Goal: Task Accomplishment & Management: Manage account settings

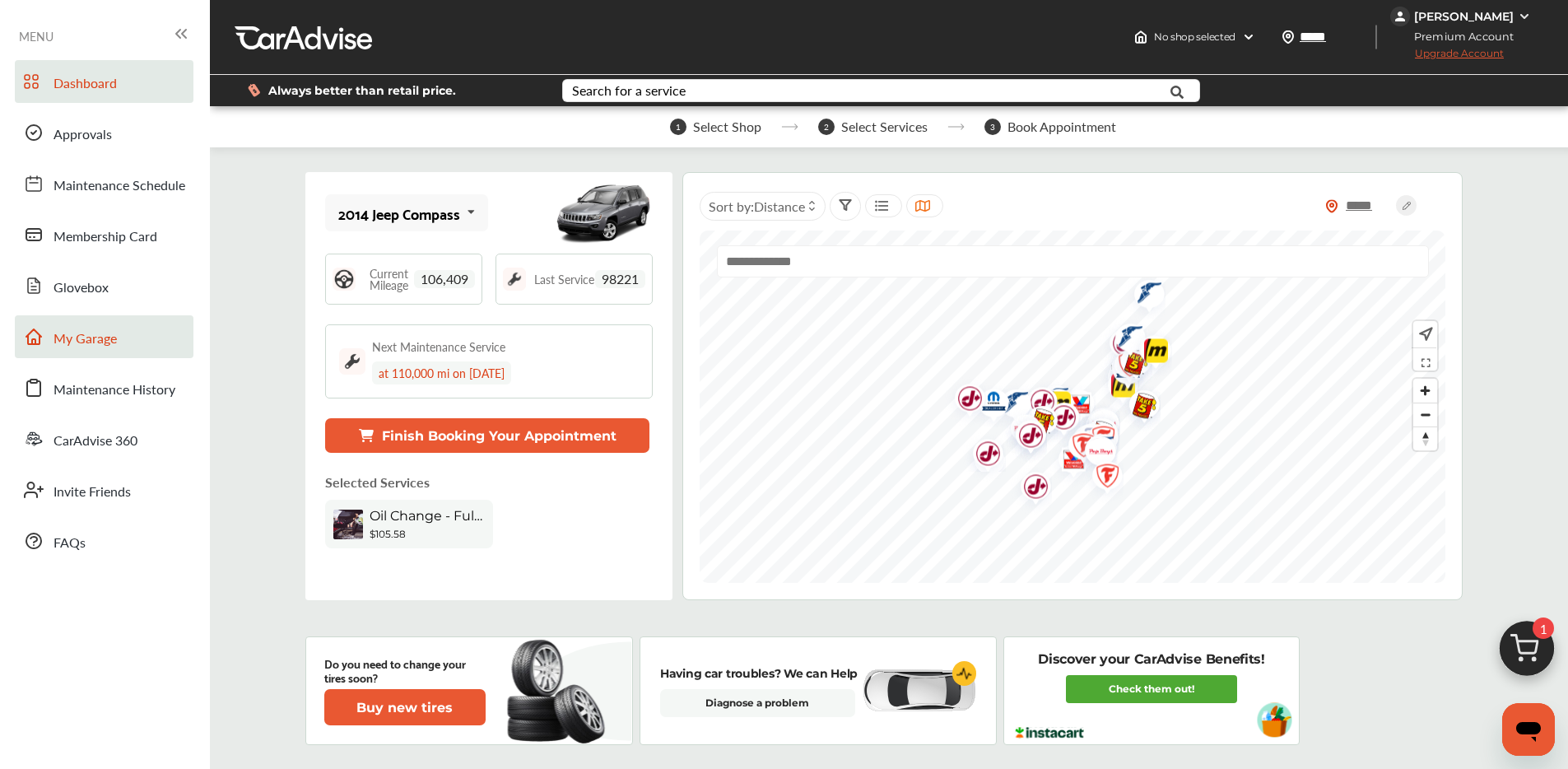
click at [93, 345] on span "My Garage" at bounding box center [85, 339] width 63 height 22
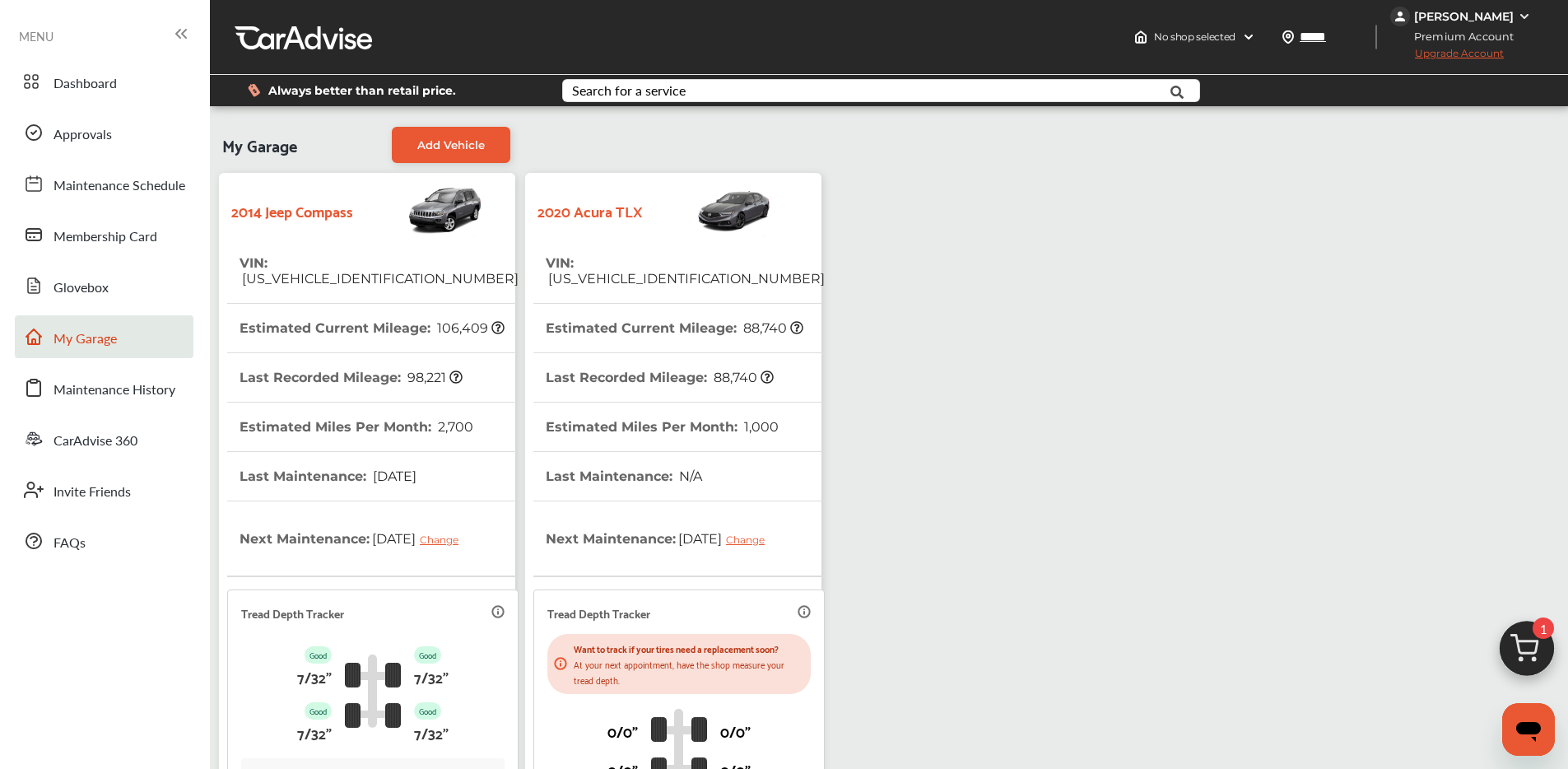
click at [601, 236] on div "2020 Acura TLX" at bounding box center [674, 210] width 280 height 58
click at [614, 241] on th "VIN : 19UUB1F31LA004982" at bounding box center [685, 270] width 280 height 64
click at [114, 123] on link "Approvals" at bounding box center [104, 132] width 179 height 42
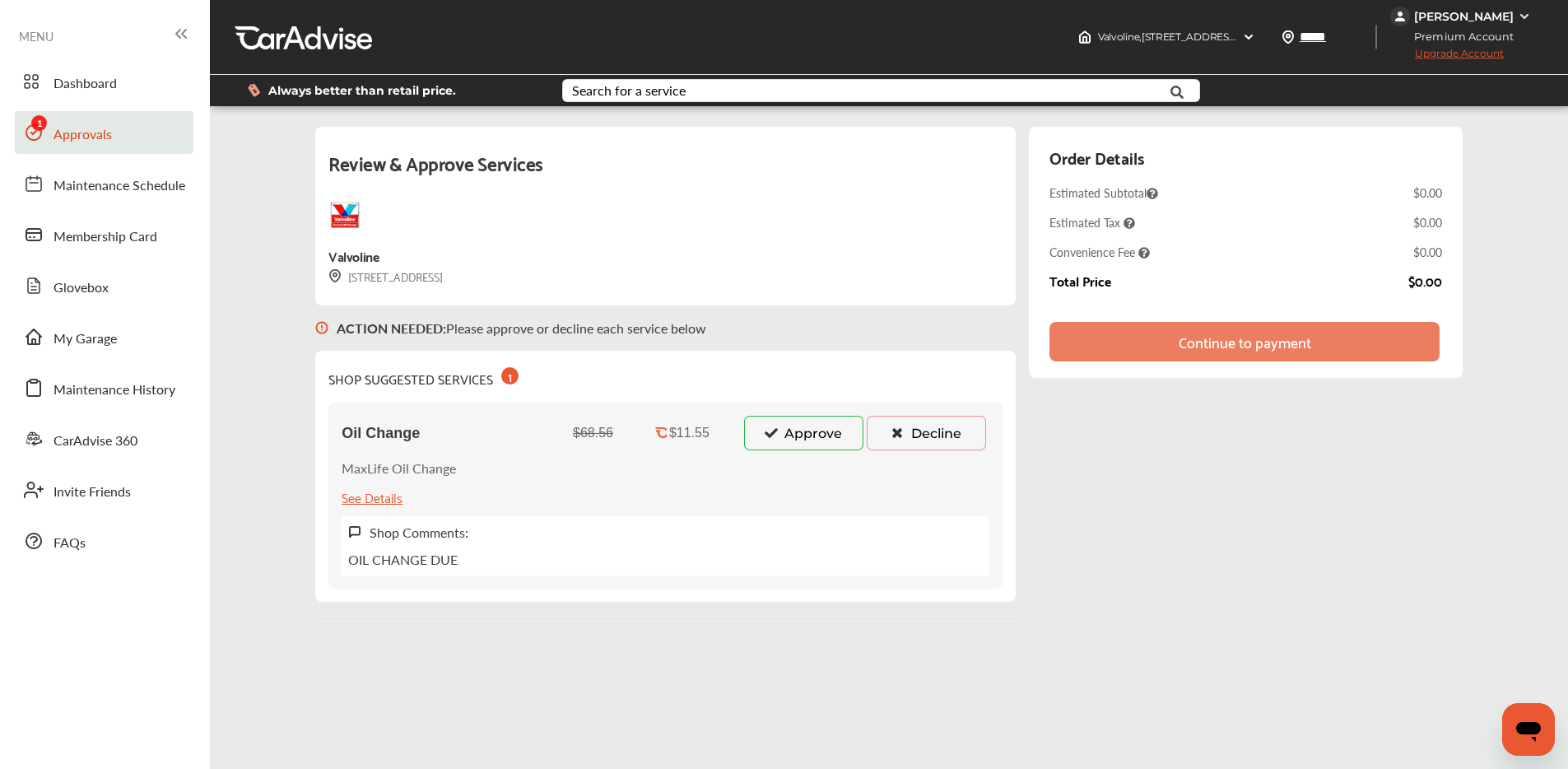
click at [779, 431] on icon at bounding box center [770, 432] width 15 height 12
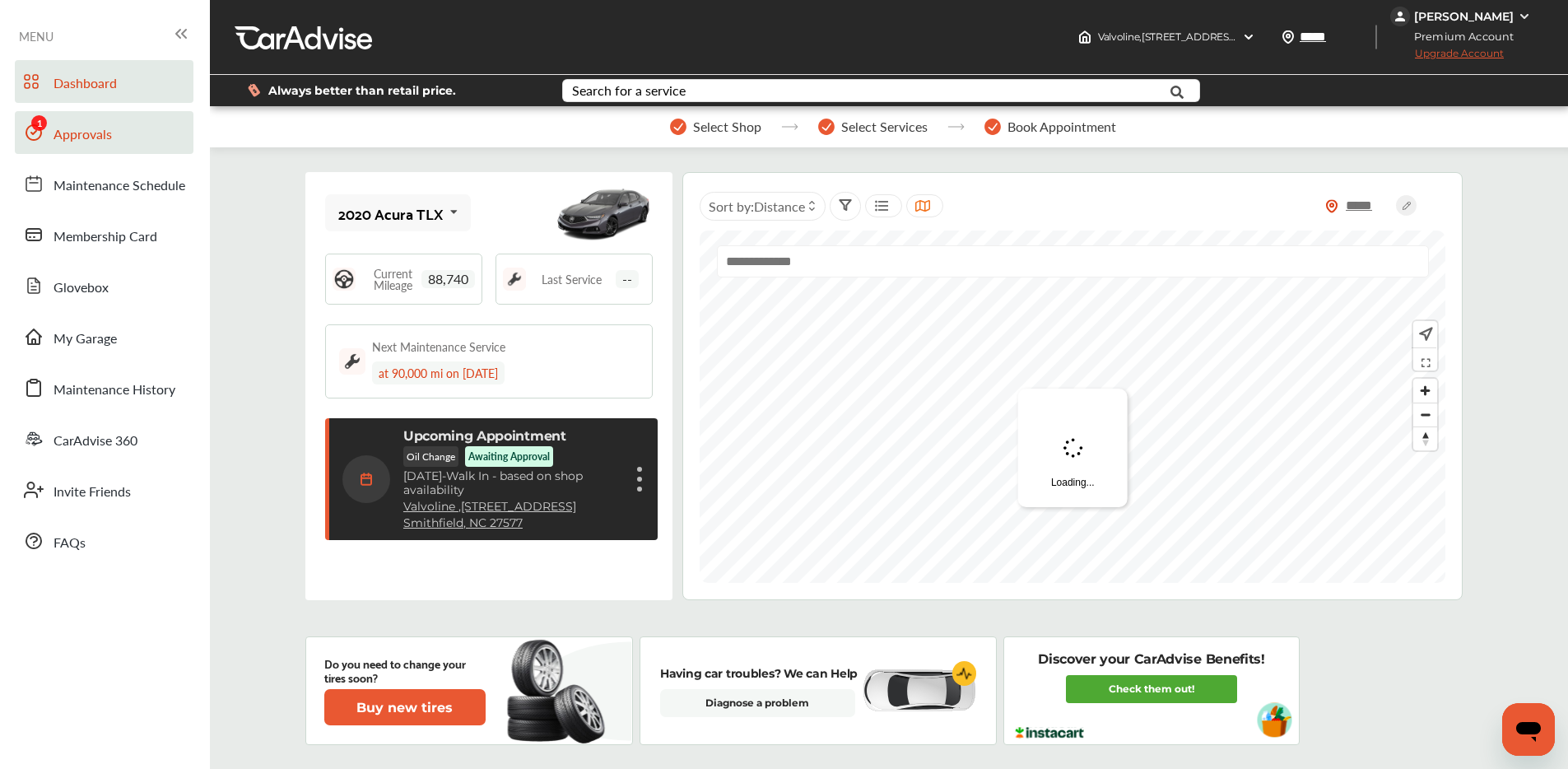
click at [121, 145] on link "Approvals" at bounding box center [104, 132] width 179 height 42
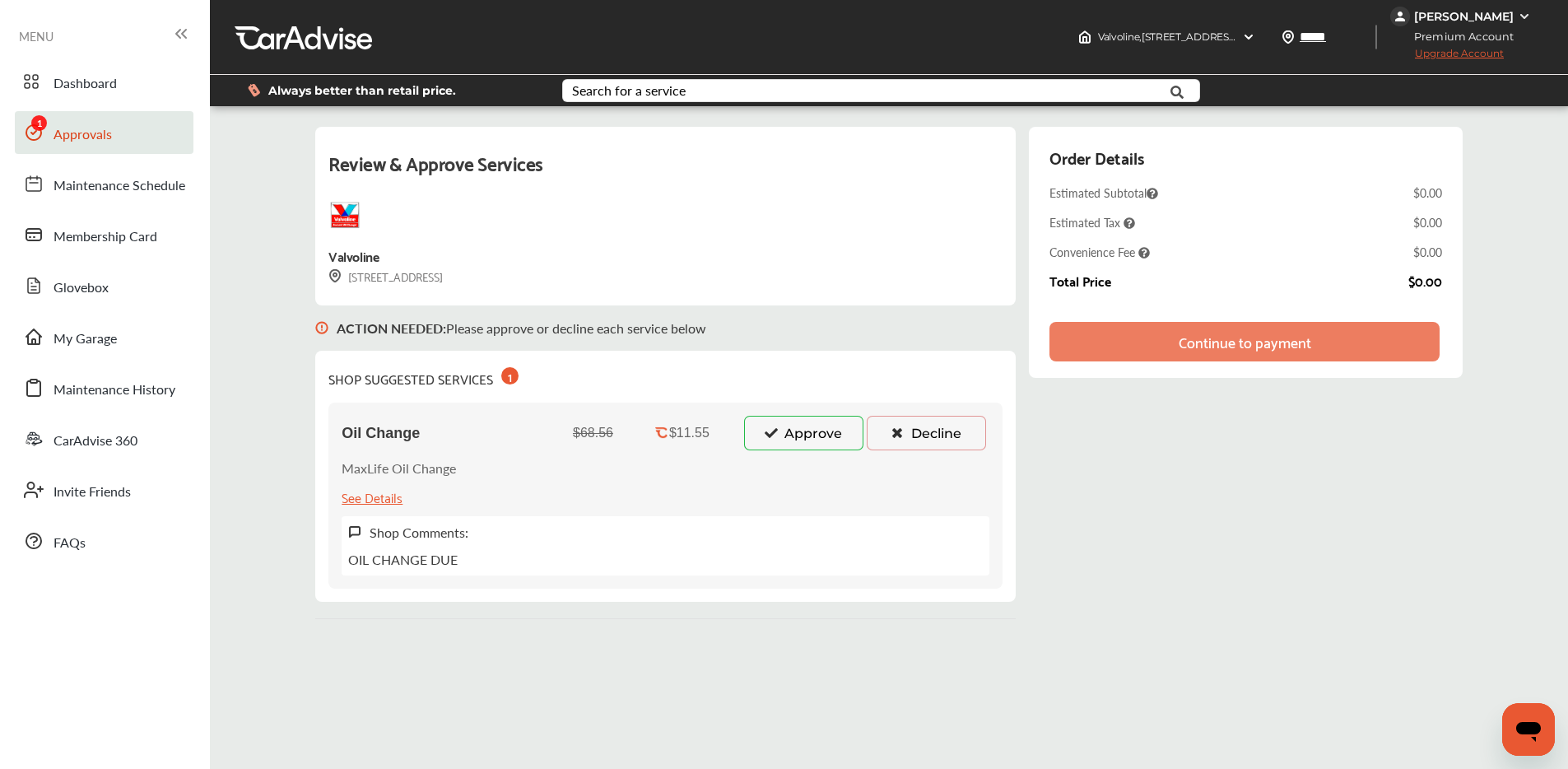
click at [792, 426] on button "Approve" at bounding box center [803, 433] width 119 height 34
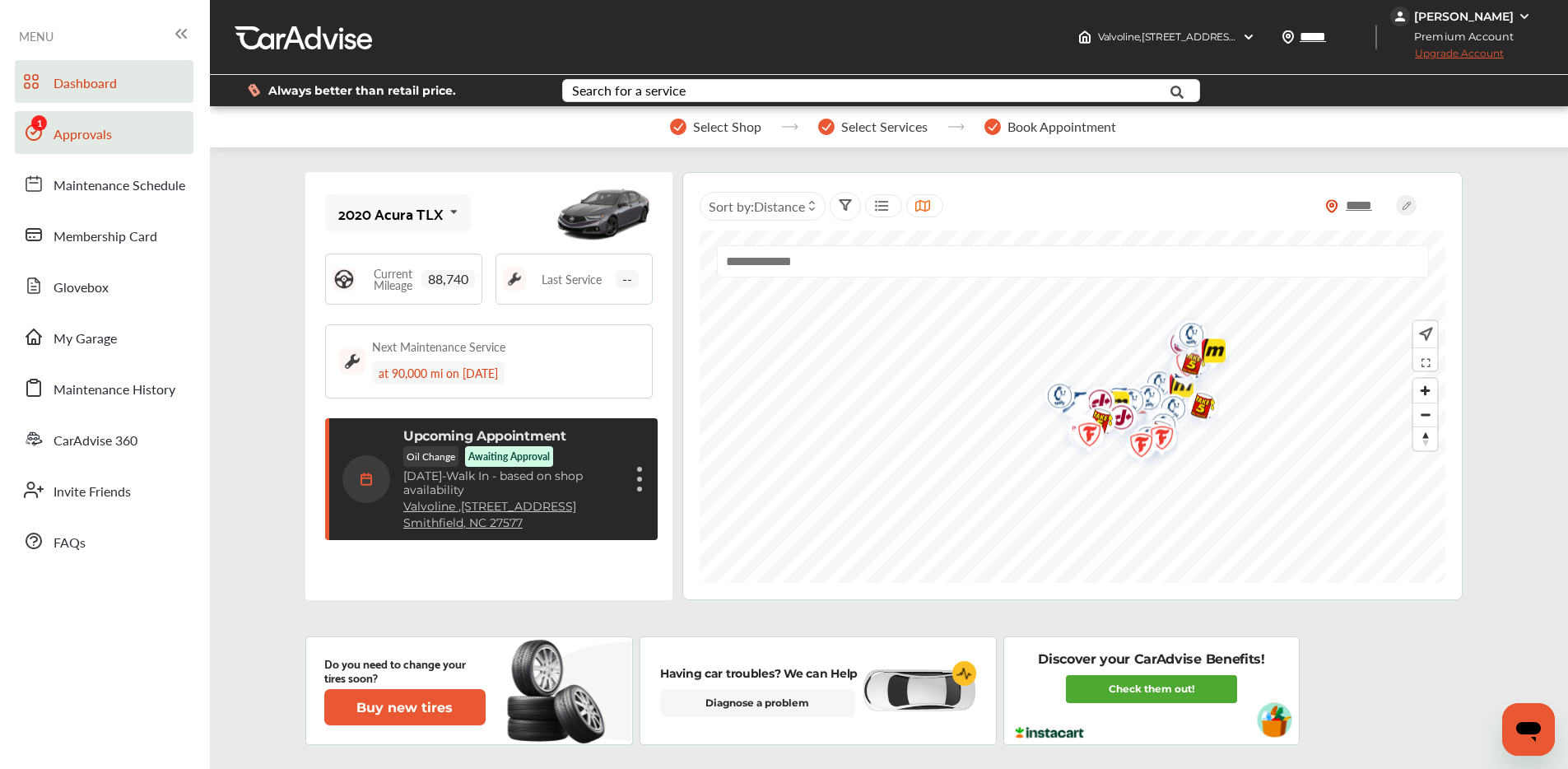
click at [148, 128] on link "Approvals" at bounding box center [104, 132] width 179 height 42
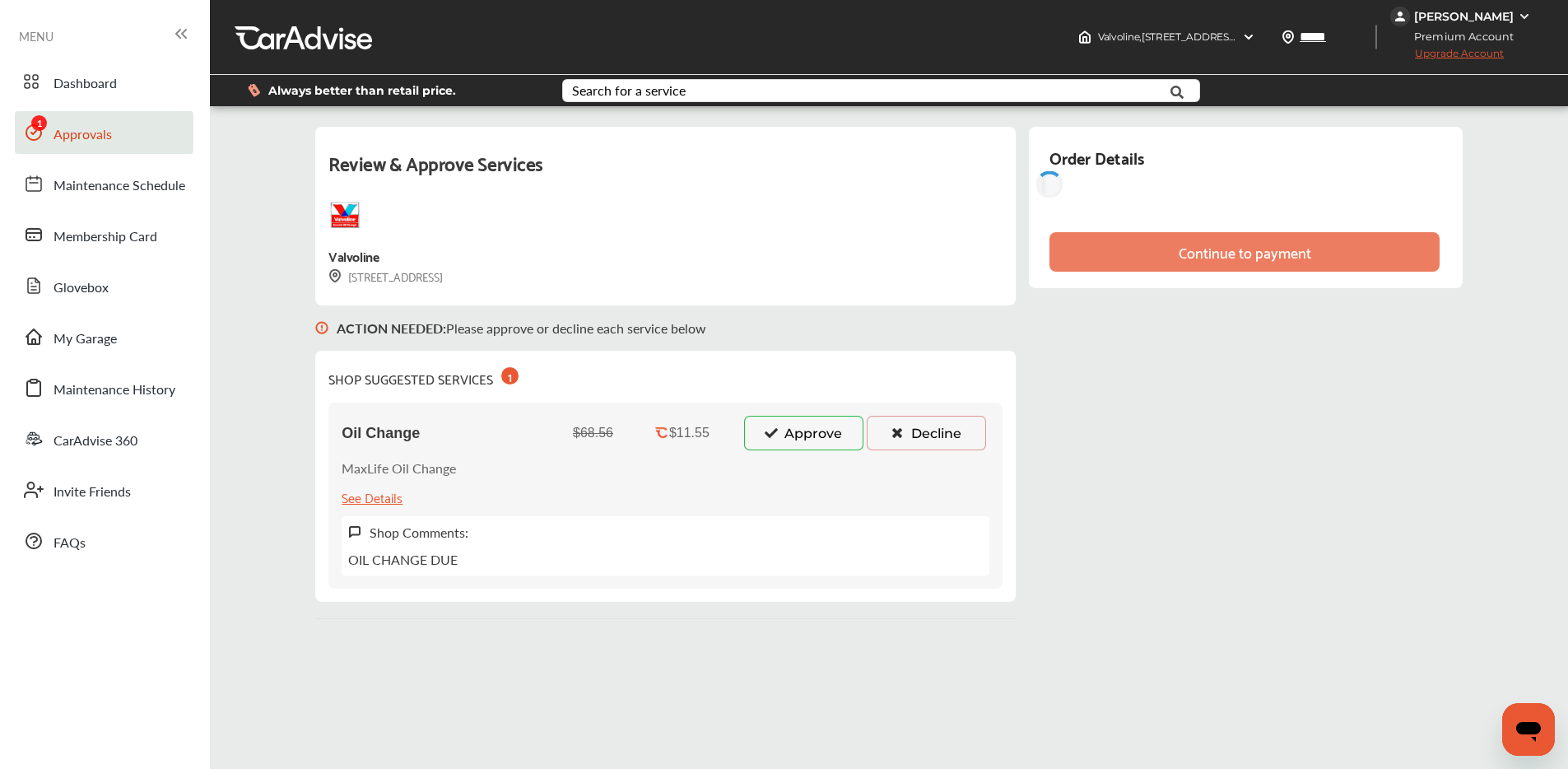
click at [819, 421] on button "Approve" at bounding box center [803, 433] width 119 height 34
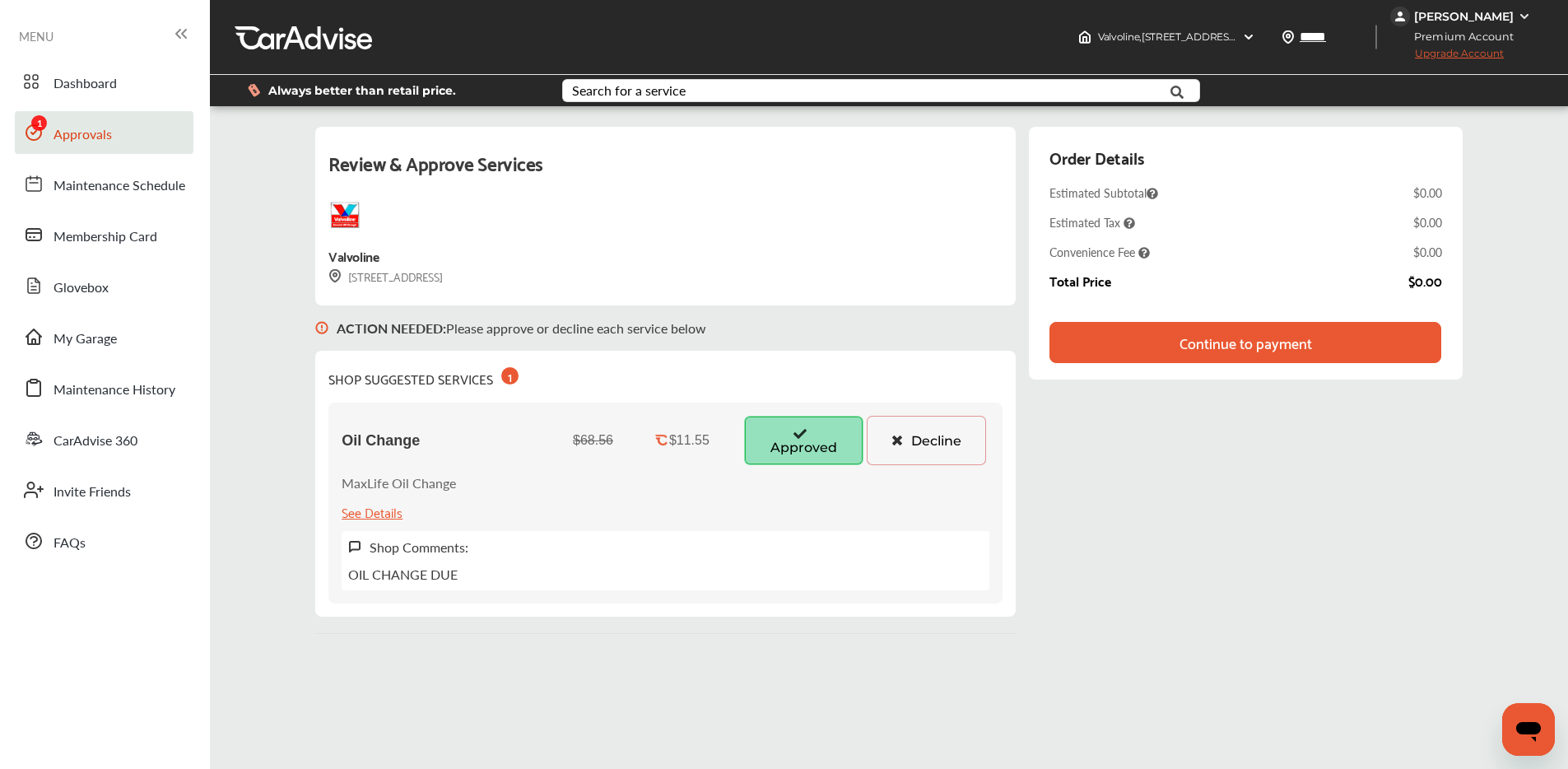
click at [1183, 346] on div "Continue to payment" at bounding box center [1245, 343] width 133 height 16
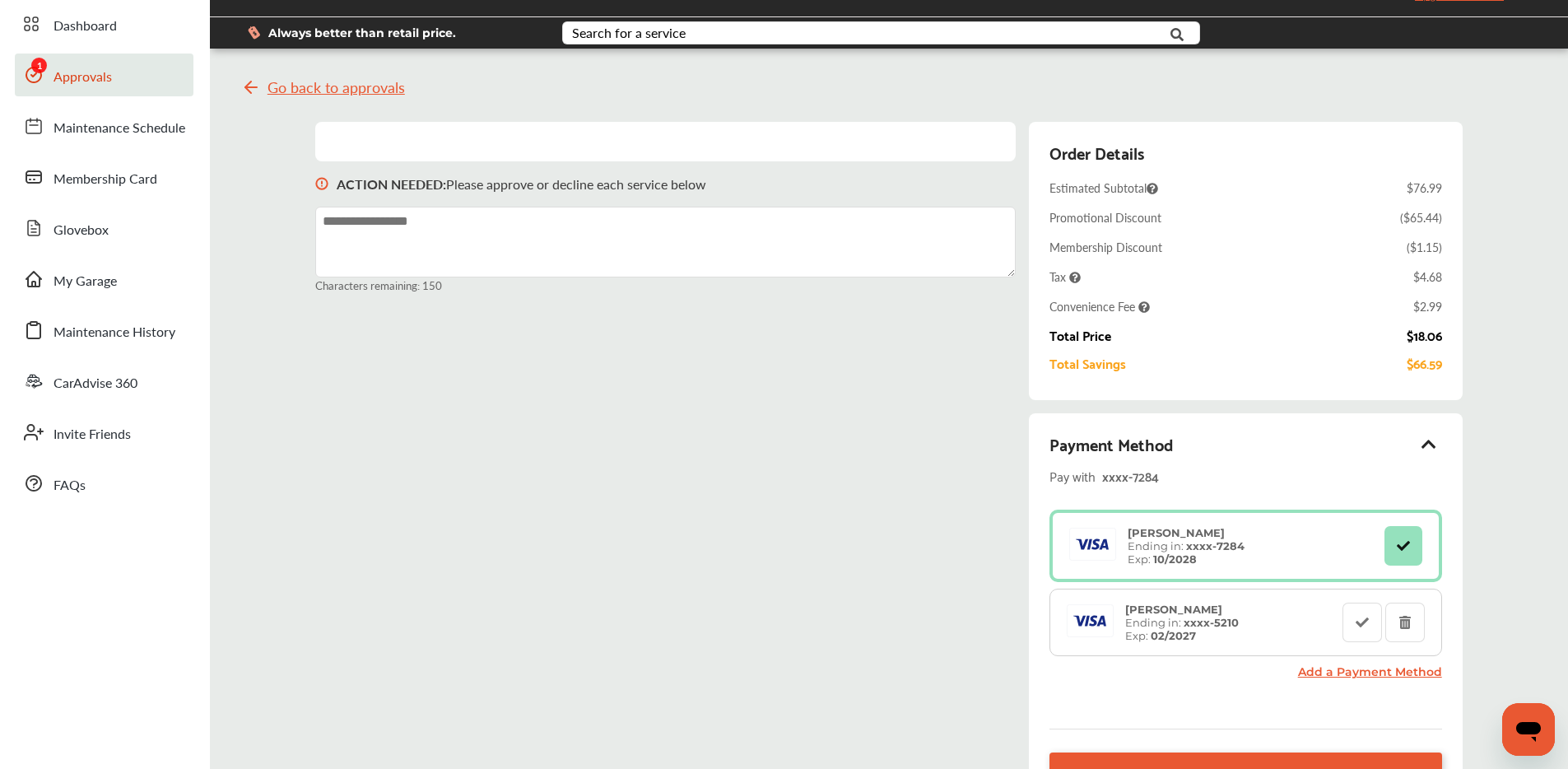
scroll to position [57, 0]
drag, startPoint x: 79, startPoint y: 32, endPoint x: 73, endPoint y: 41, distance: 10.8
click at [79, 32] on span "Dashboard" at bounding box center [85, 27] width 63 height 22
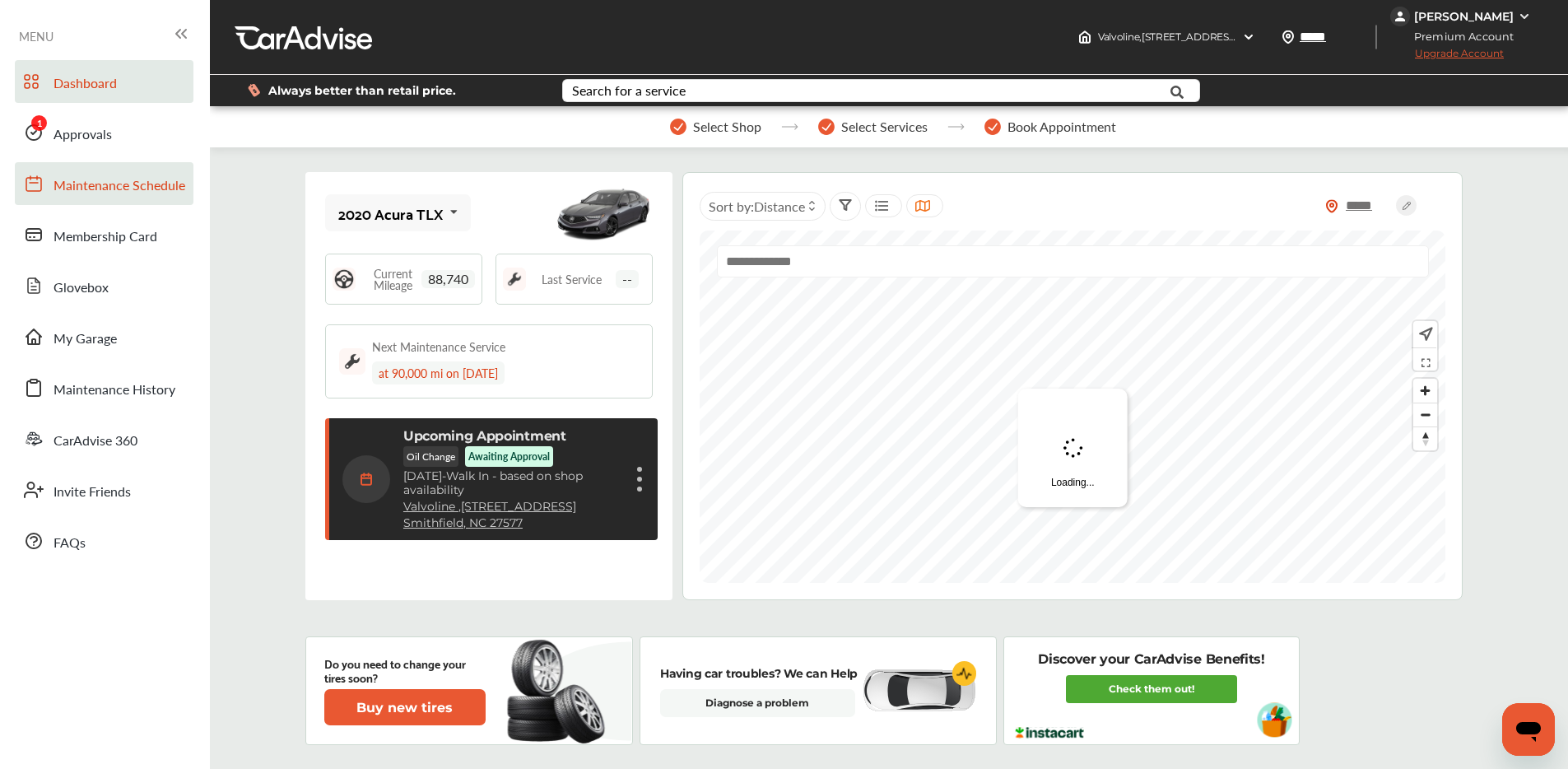
drag, startPoint x: 74, startPoint y: 132, endPoint x: 131, endPoint y: 161, distance: 64.0
click at [74, 133] on span "Approvals" at bounding box center [82, 135] width 59 height 22
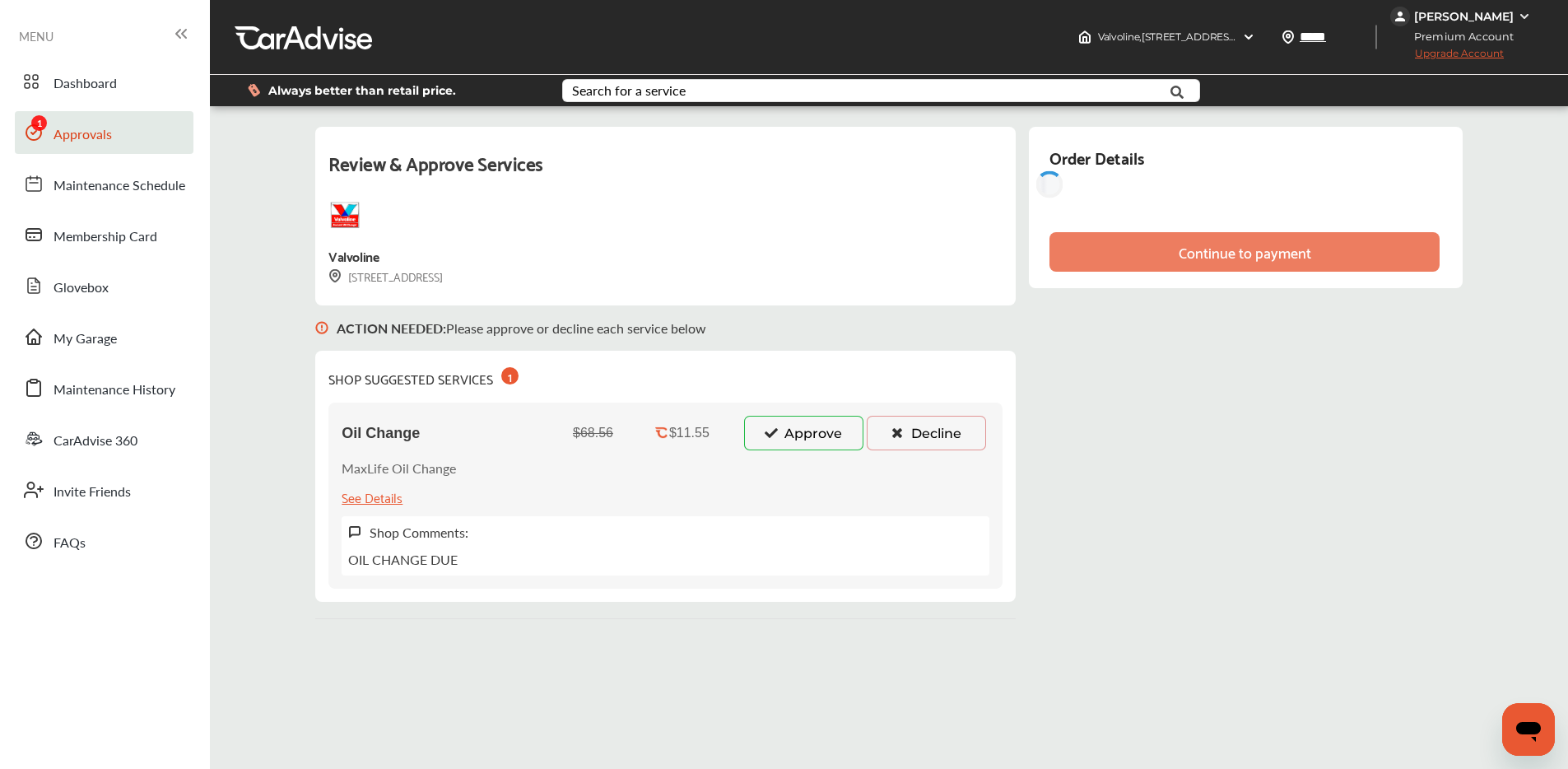
click at [801, 434] on button "Approve" at bounding box center [803, 433] width 119 height 34
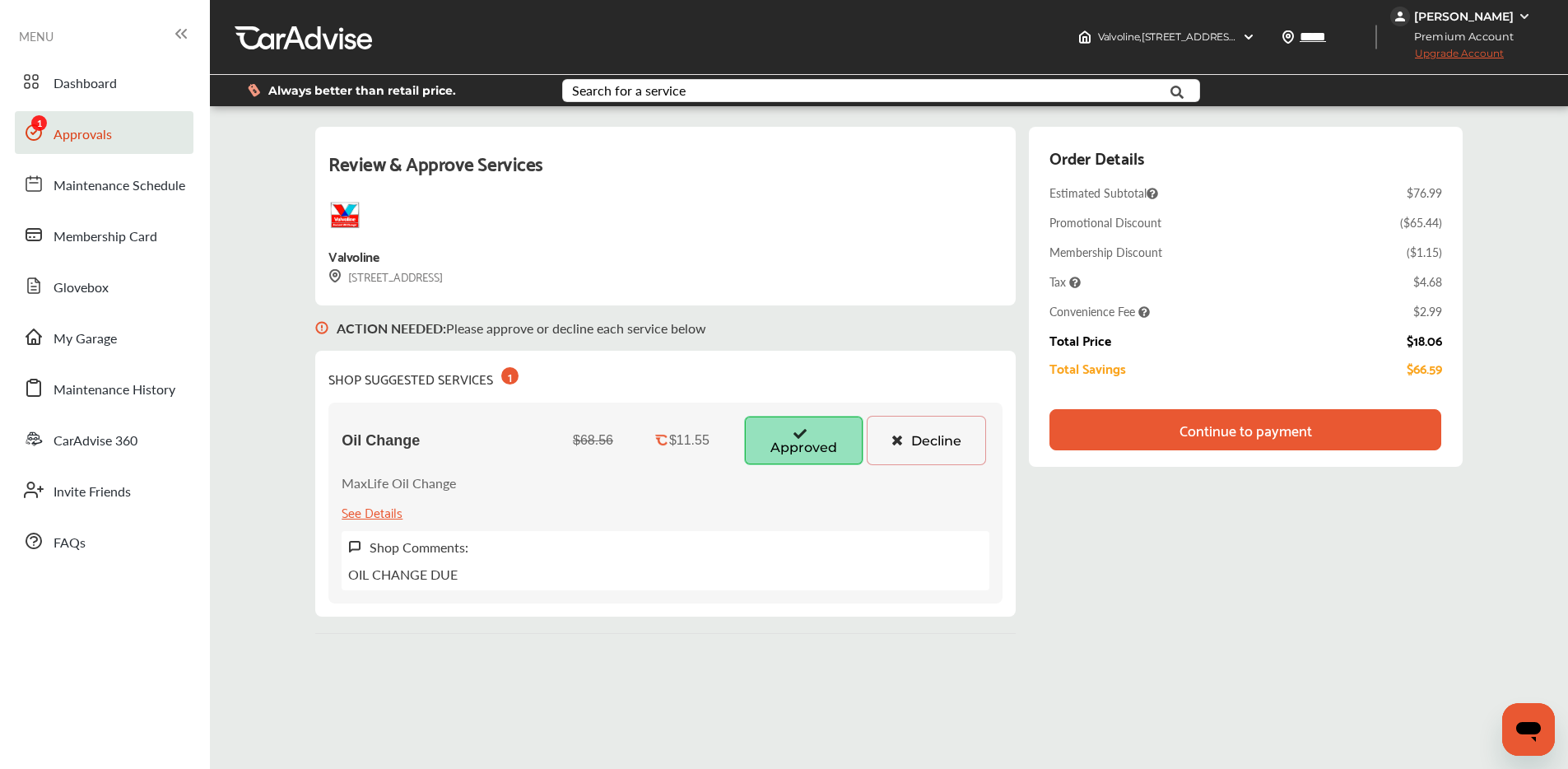
click at [1349, 417] on div "Continue to payment" at bounding box center [1245, 430] width 391 height 41
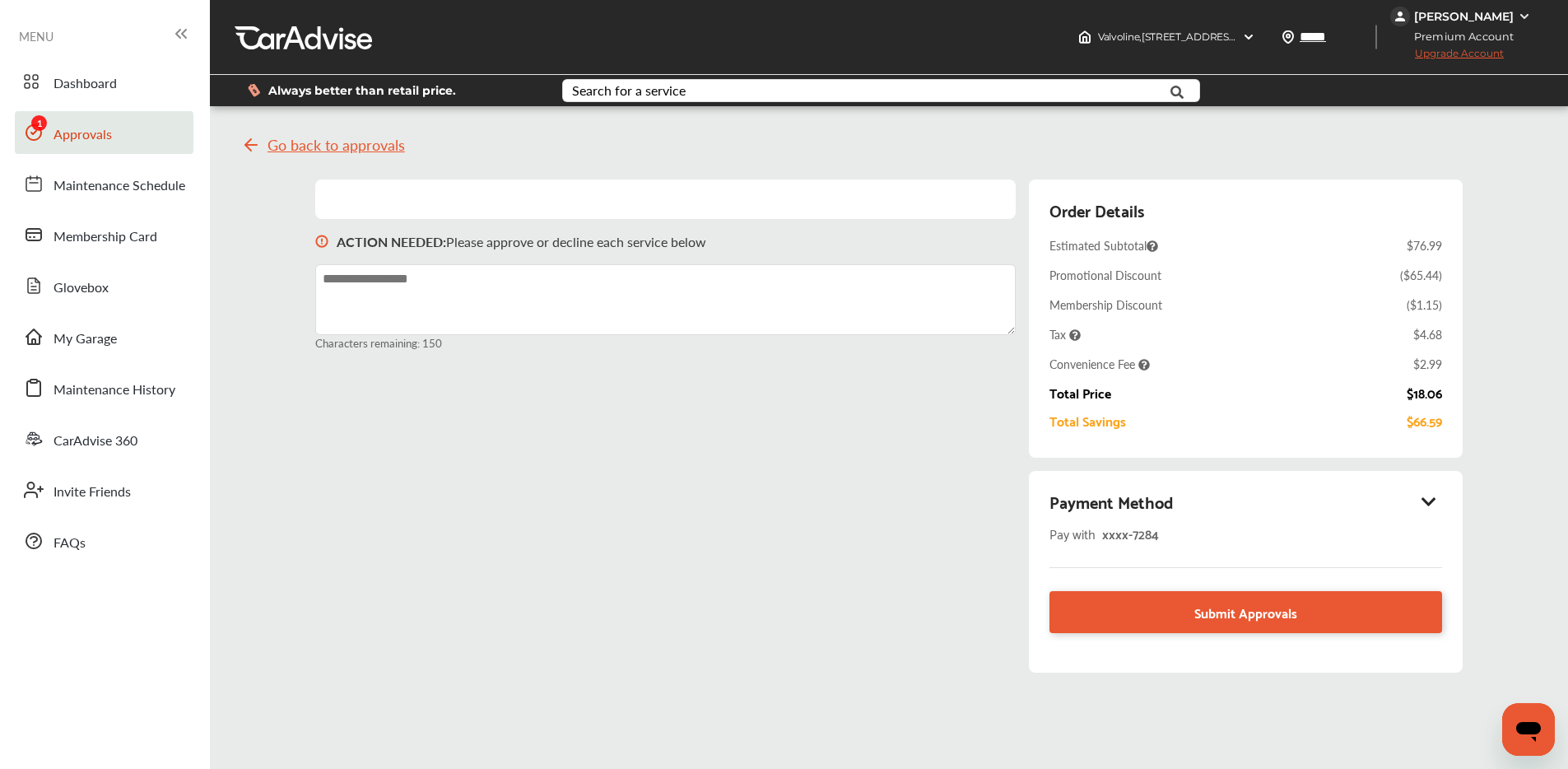
click at [1439, 493] on icon at bounding box center [1429, 501] width 20 height 16
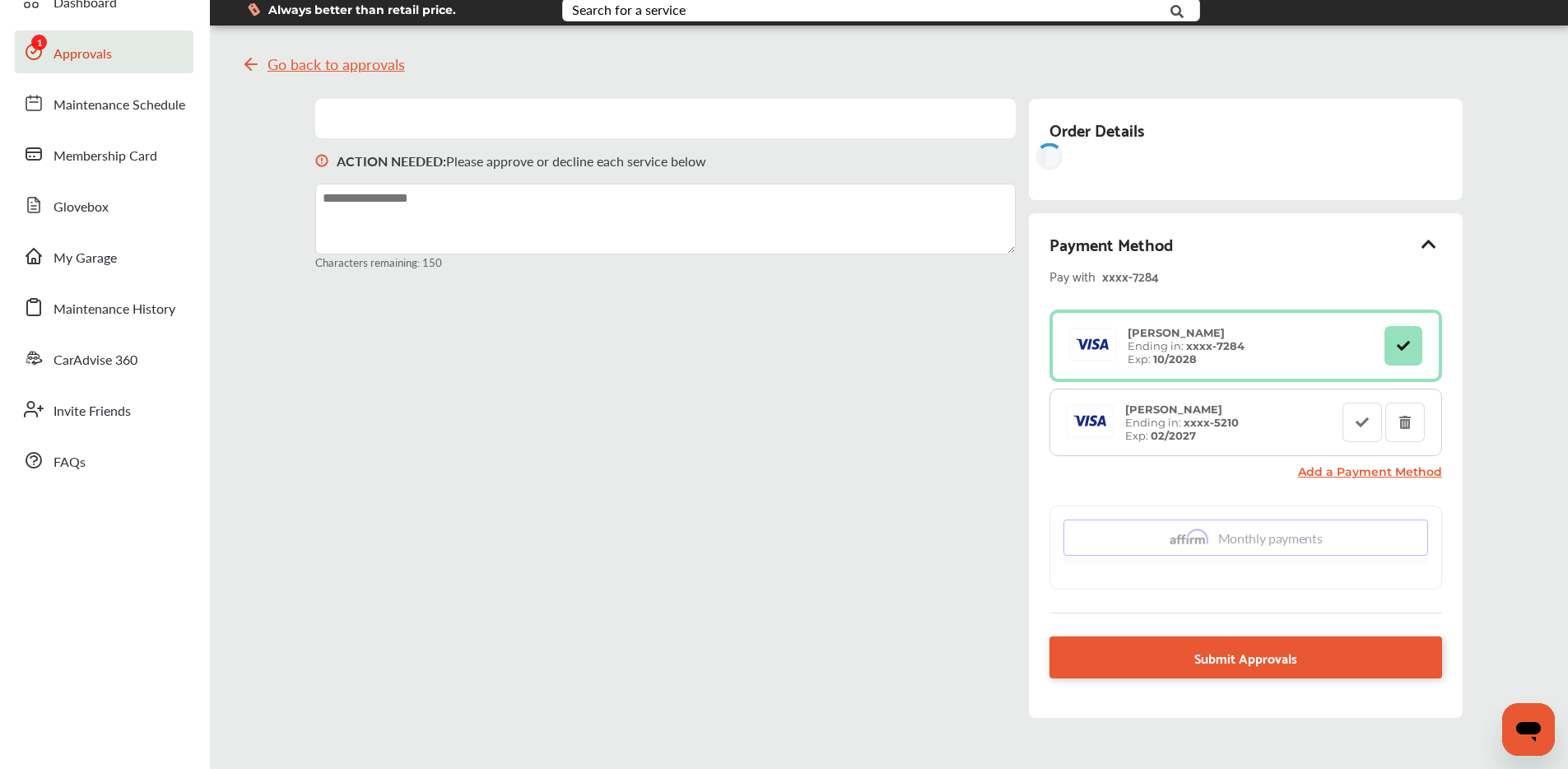
scroll to position [140, 0]
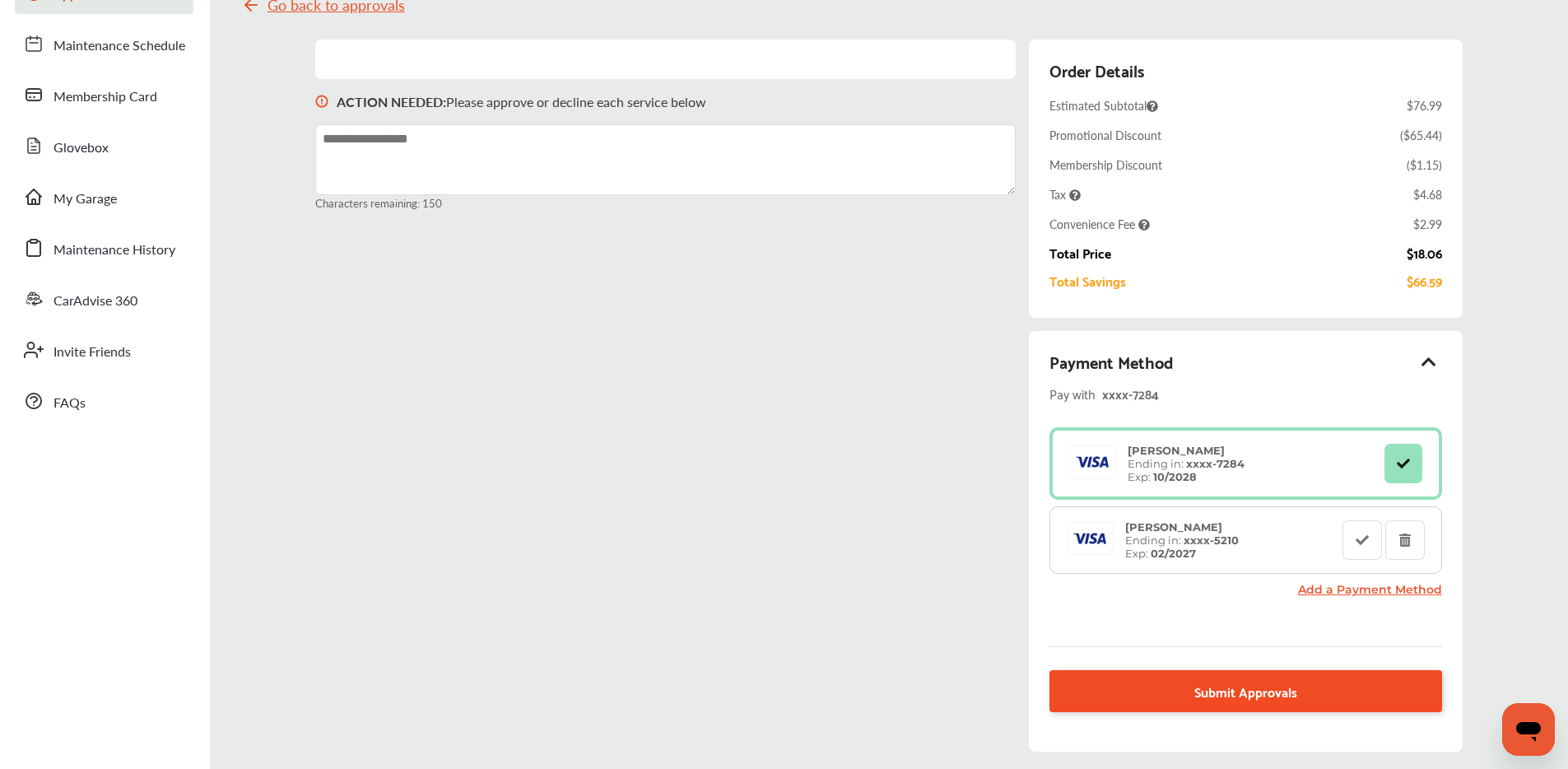
click at [1244, 694] on span "Submit Approvals" at bounding box center [1246, 691] width 103 height 23
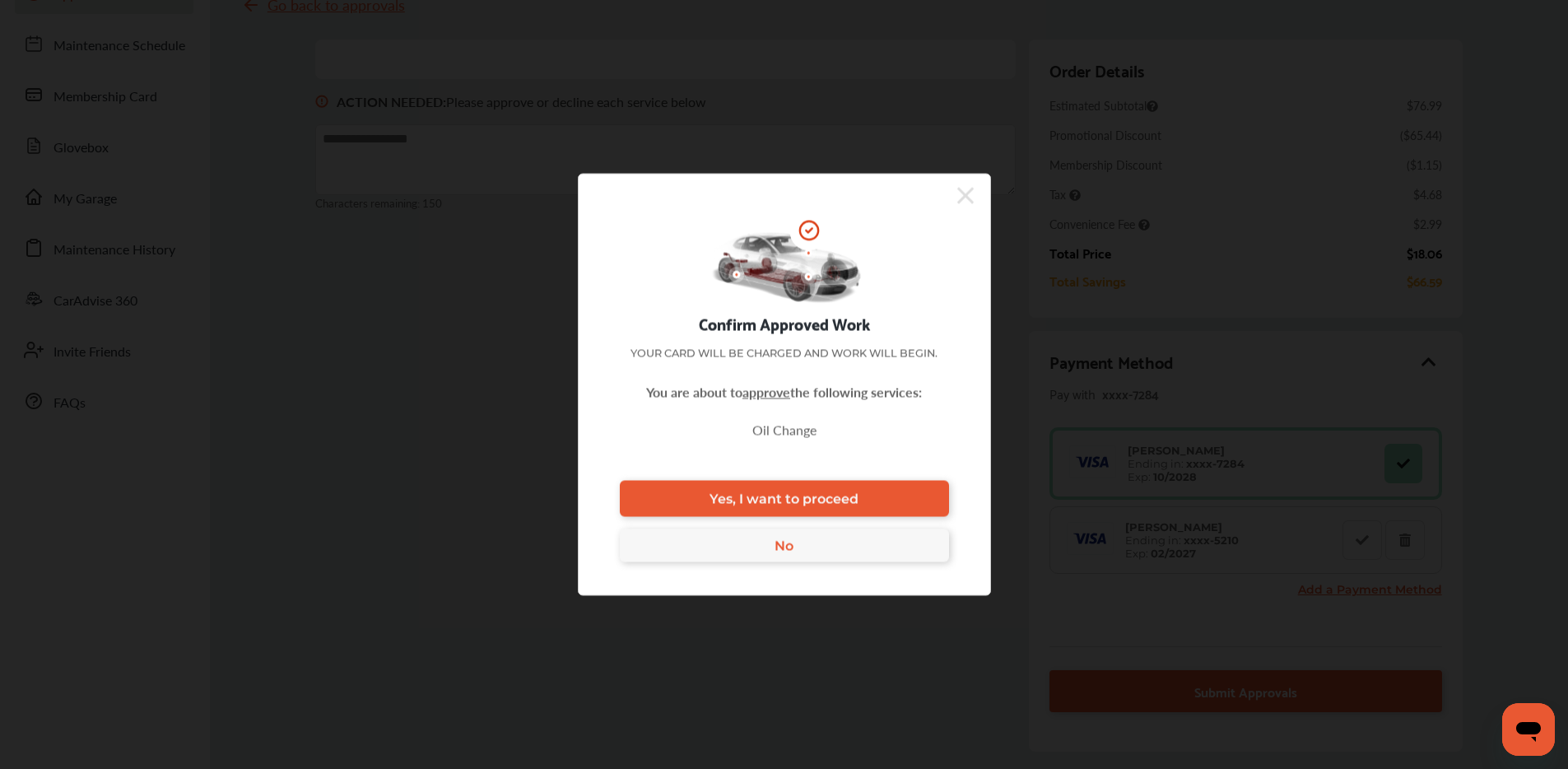
click at [875, 499] on link "Yes, I want to proceed" at bounding box center [784, 499] width 329 height 36
